Goal: Check status: Check status

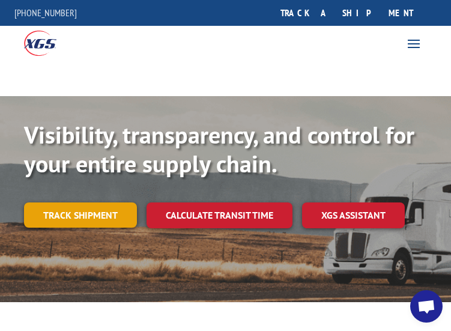
click at [116, 216] on link "Track shipment" at bounding box center [80, 214] width 113 height 25
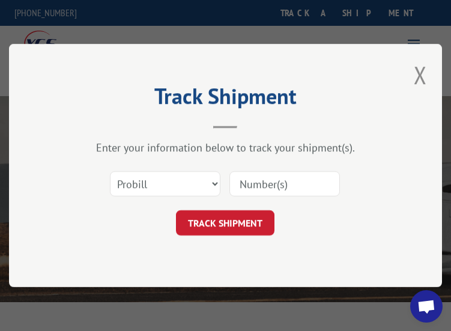
click at [268, 182] on input at bounding box center [284, 183] width 110 height 25
paste input "17402290"
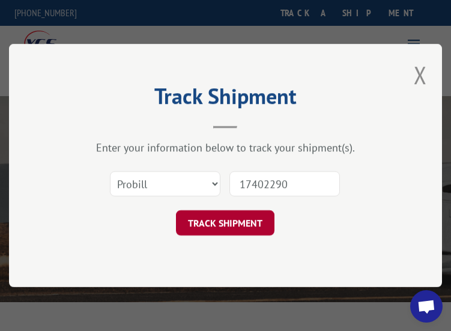
type input "17402290"
click at [222, 227] on button "TRACK SHIPMENT" at bounding box center [225, 222] width 98 height 25
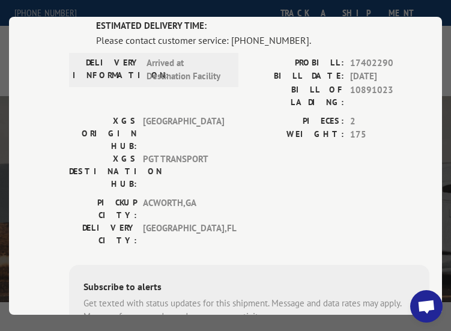
scroll to position [120, 0]
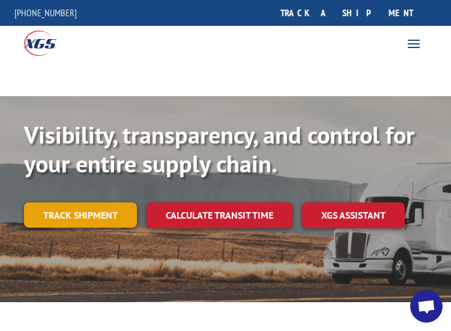
click at [106, 217] on link "Track shipment" at bounding box center [80, 214] width 113 height 25
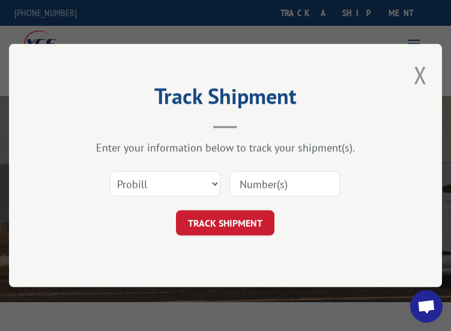
click at [272, 192] on input at bounding box center [284, 183] width 110 height 25
paste input "17402111"
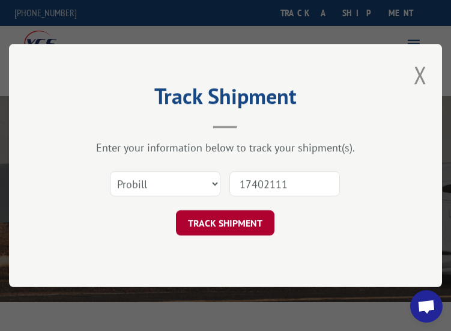
type input "17402111"
click at [236, 221] on button "TRACK SHIPMENT" at bounding box center [225, 222] width 98 height 25
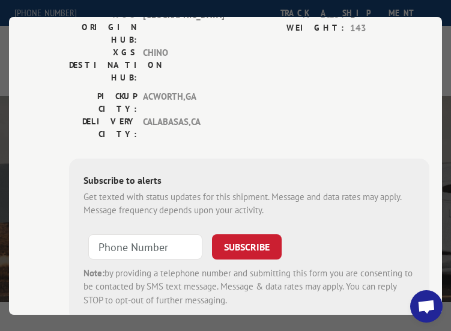
scroll to position [211, 0]
